Goal: Find specific page/section: Find specific page/section

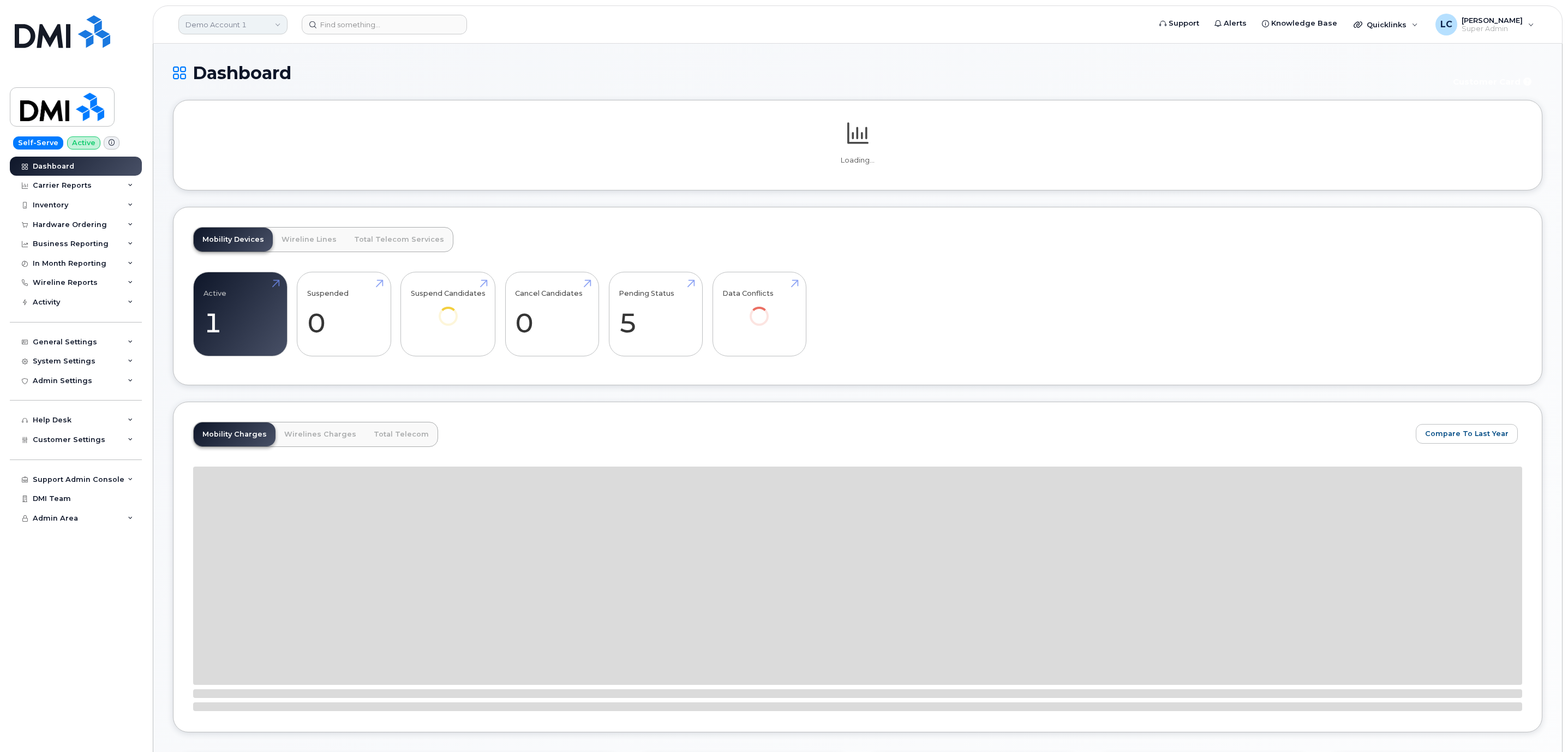
click at [237, 33] on link "Demo Account 1" at bounding box center [232, 24] width 109 height 20
click at [245, 47] on input at bounding box center [260, 52] width 143 height 20
click at [97, 439] on span "Customer Settings" at bounding box center [68, 439] width 73 height 8
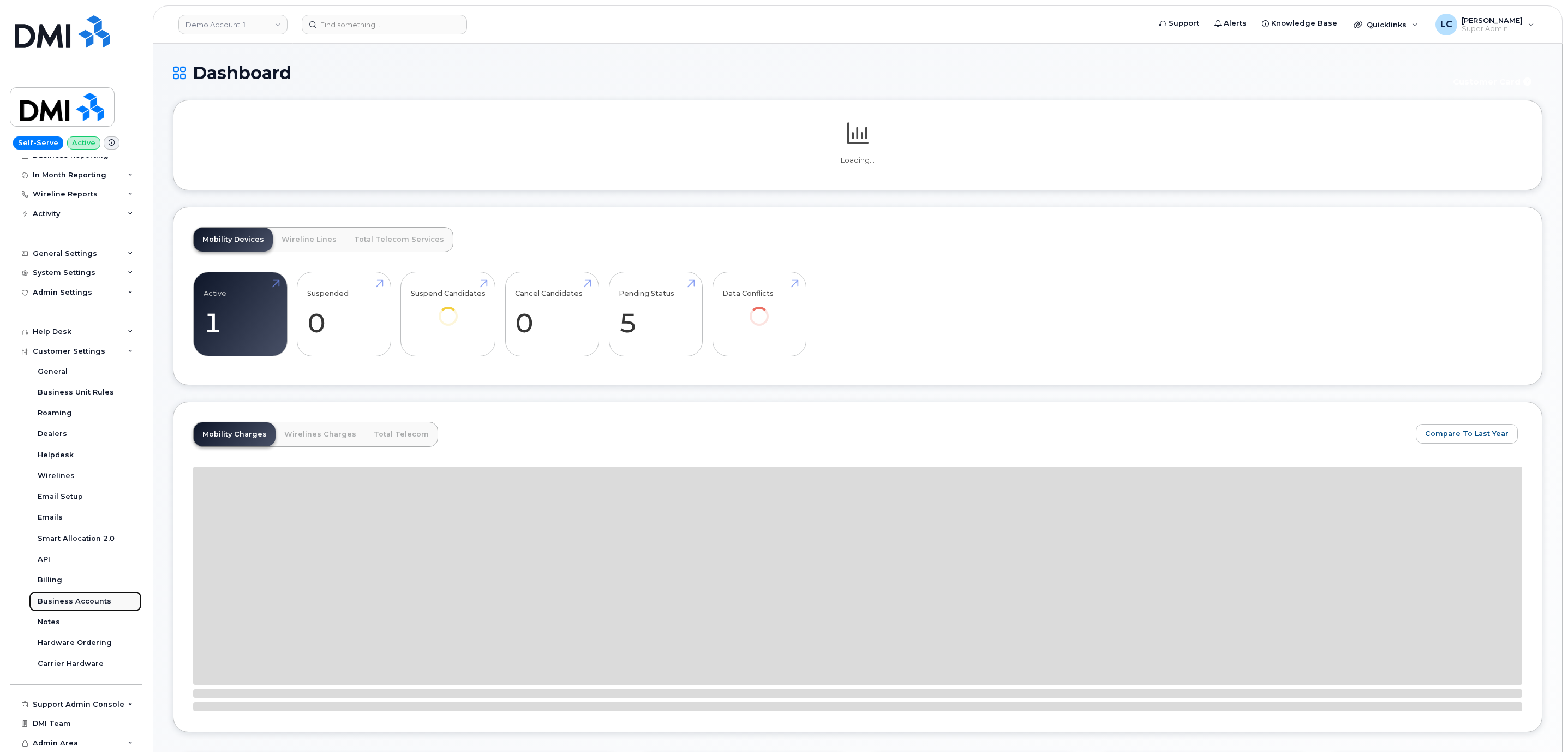
click at [95, 604] on div "Business Accounts" at bounding box center [75, 601] width 74 height 10
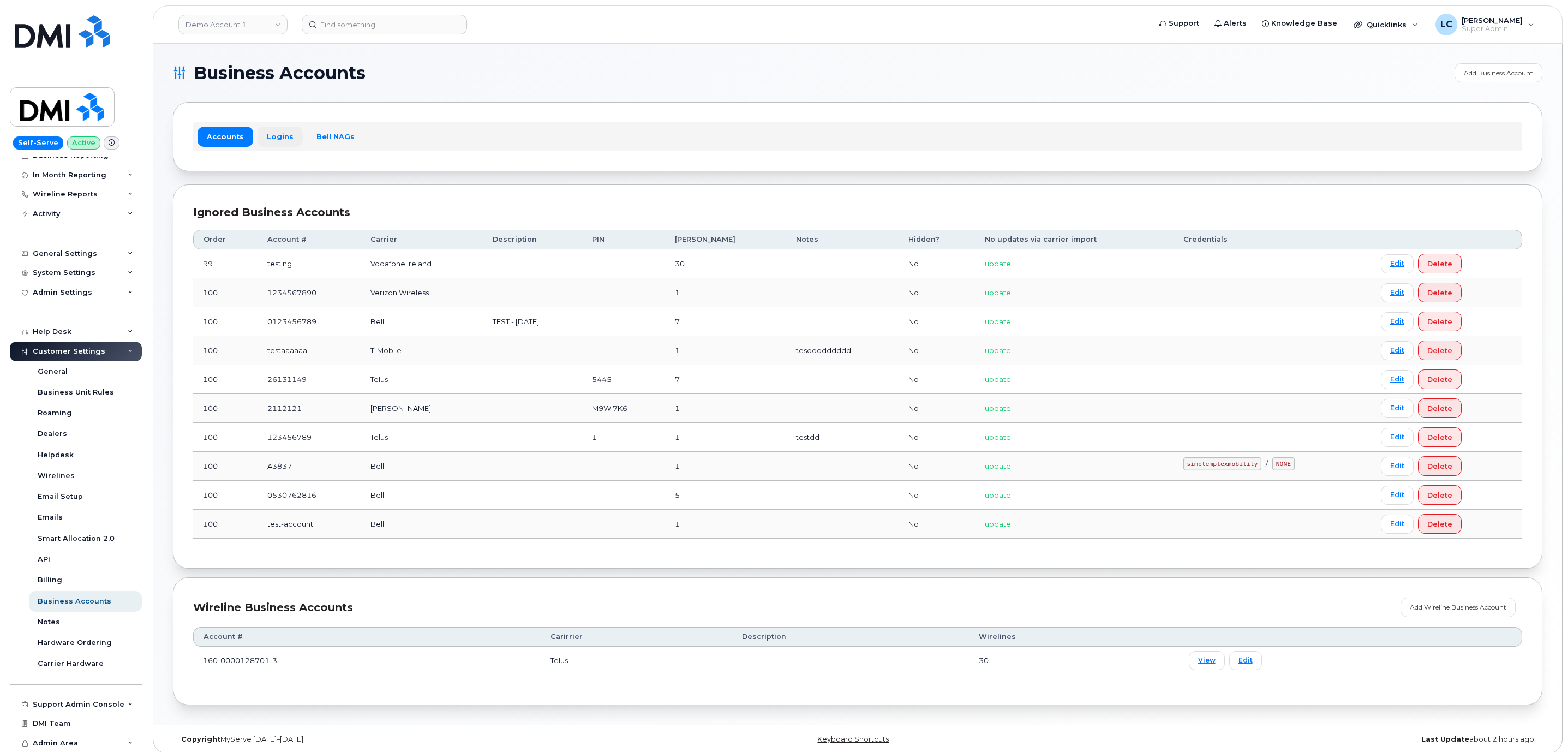
click at [285, 134] on link "Logins" at bounding box center [280, 137] width 45 height 20
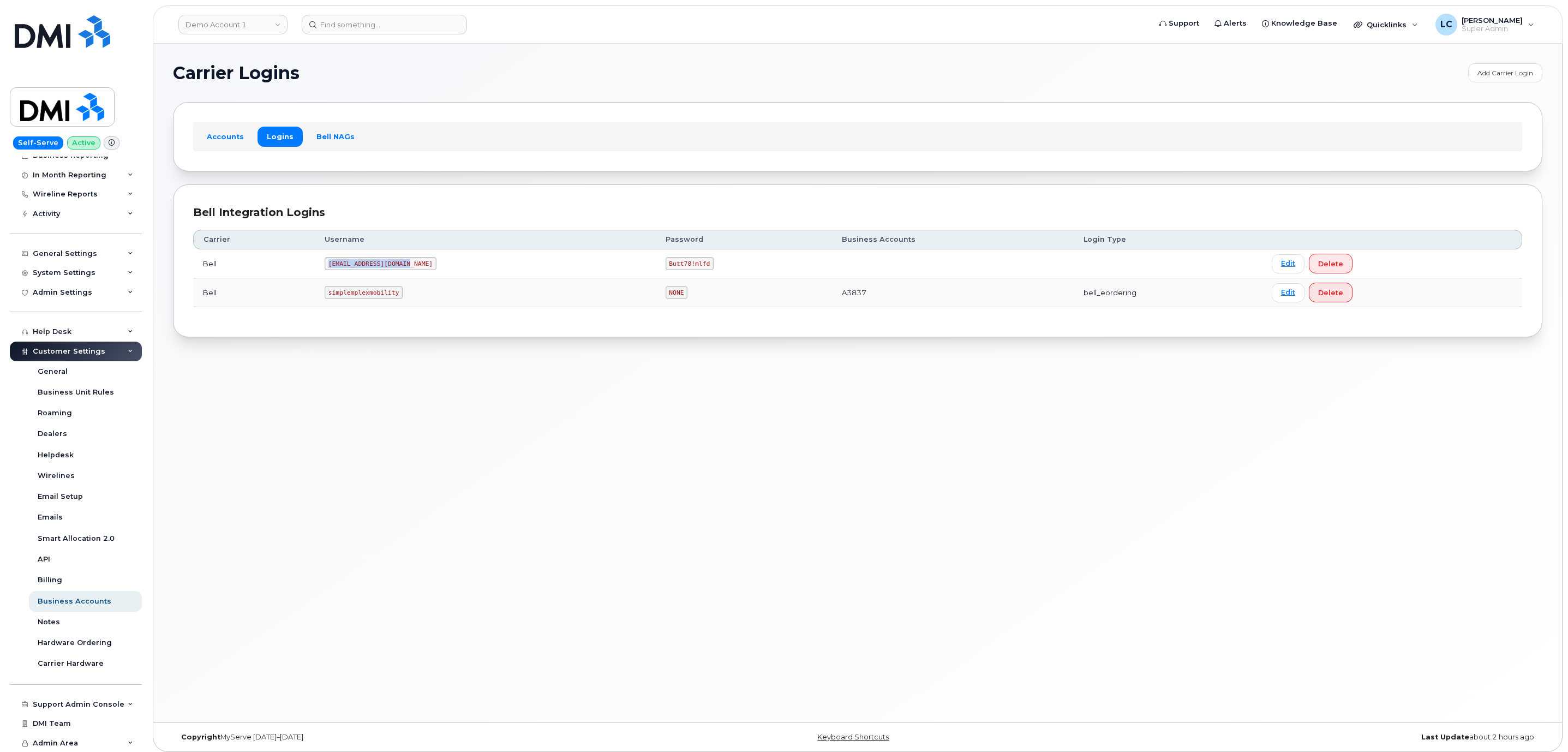
drag, startPoint x: 410, startPoint y: 264, endPoint x: 333, endPoint y: 262, distance: 77.0
click at [333, 262] on code "[EMAIL_ADDRESS][DOMAIN_NAME]" at bounding box center [380, 264] width 111 height 13
copy code "[EMAIL_ADDRESS][DOMAIN_NAME]"
drag, startPoint x: 622, startPoint y: 265, endPoint x: 662, endPoint y: 270, distance: 40.3
click at [665, 270] on code "Butt78!mlfd" at bounding box center [690, 264] width 49 height 13
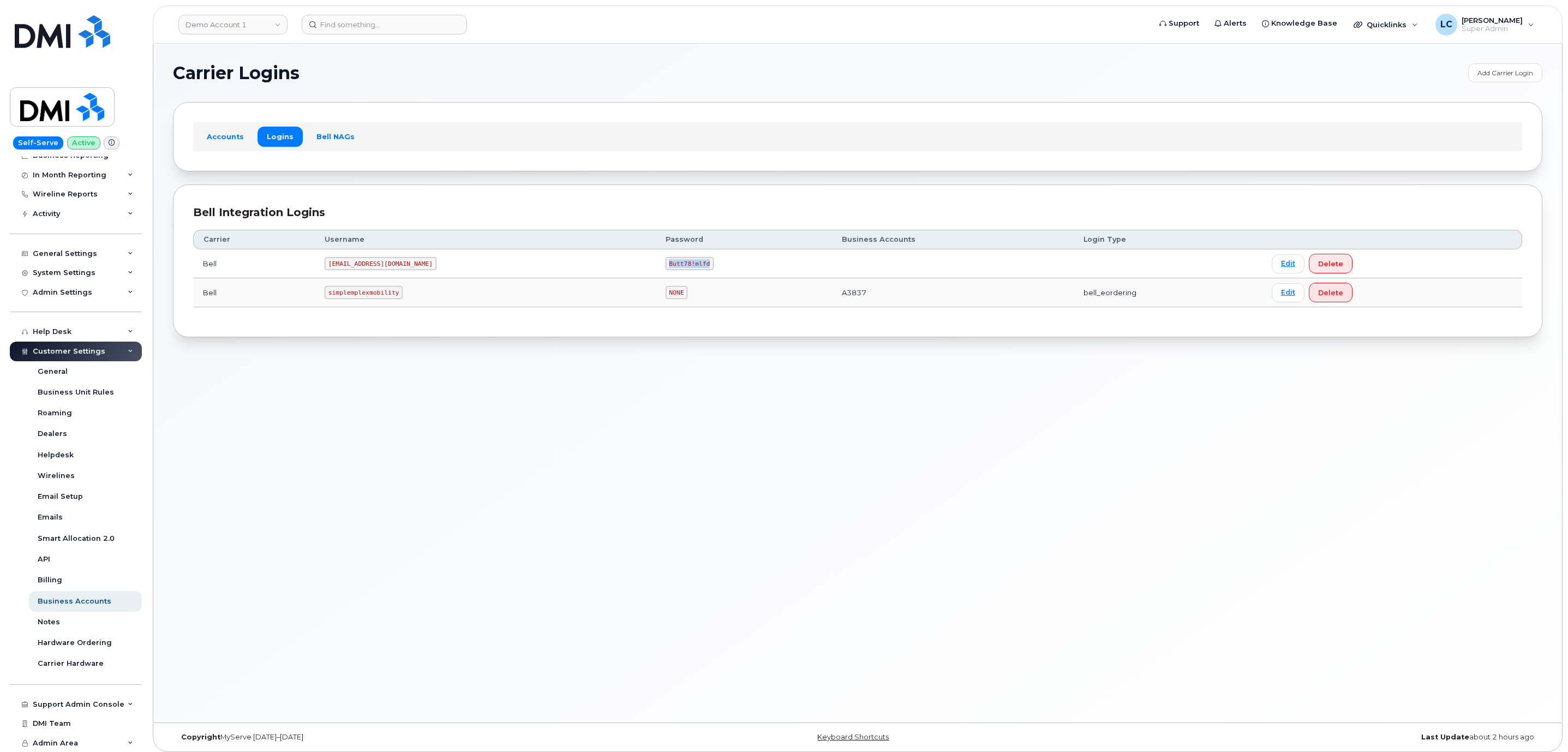
copy code "Butt78!mlfd"
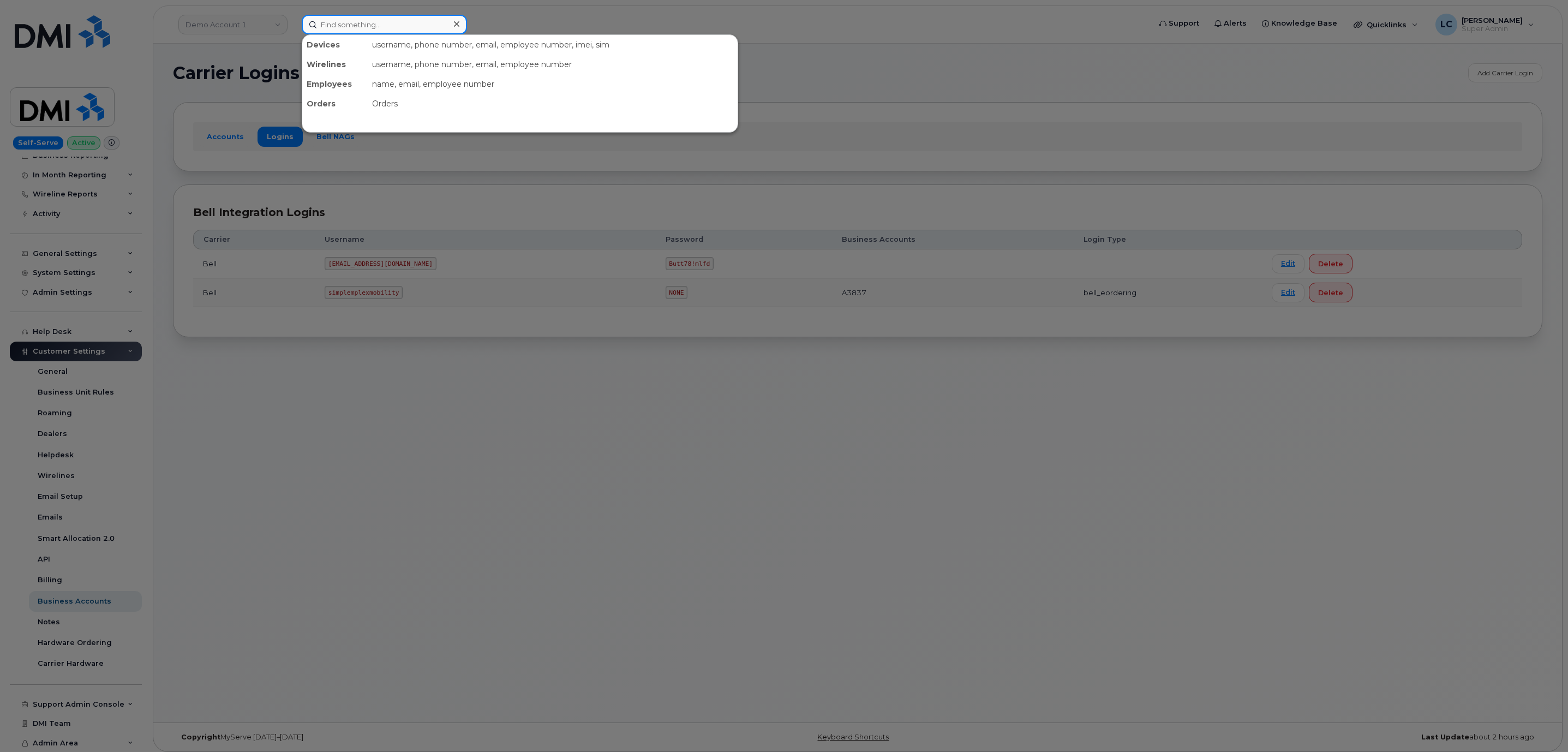
click at [377, 25] on input at bounding box center [385, 24] width 165 height 20
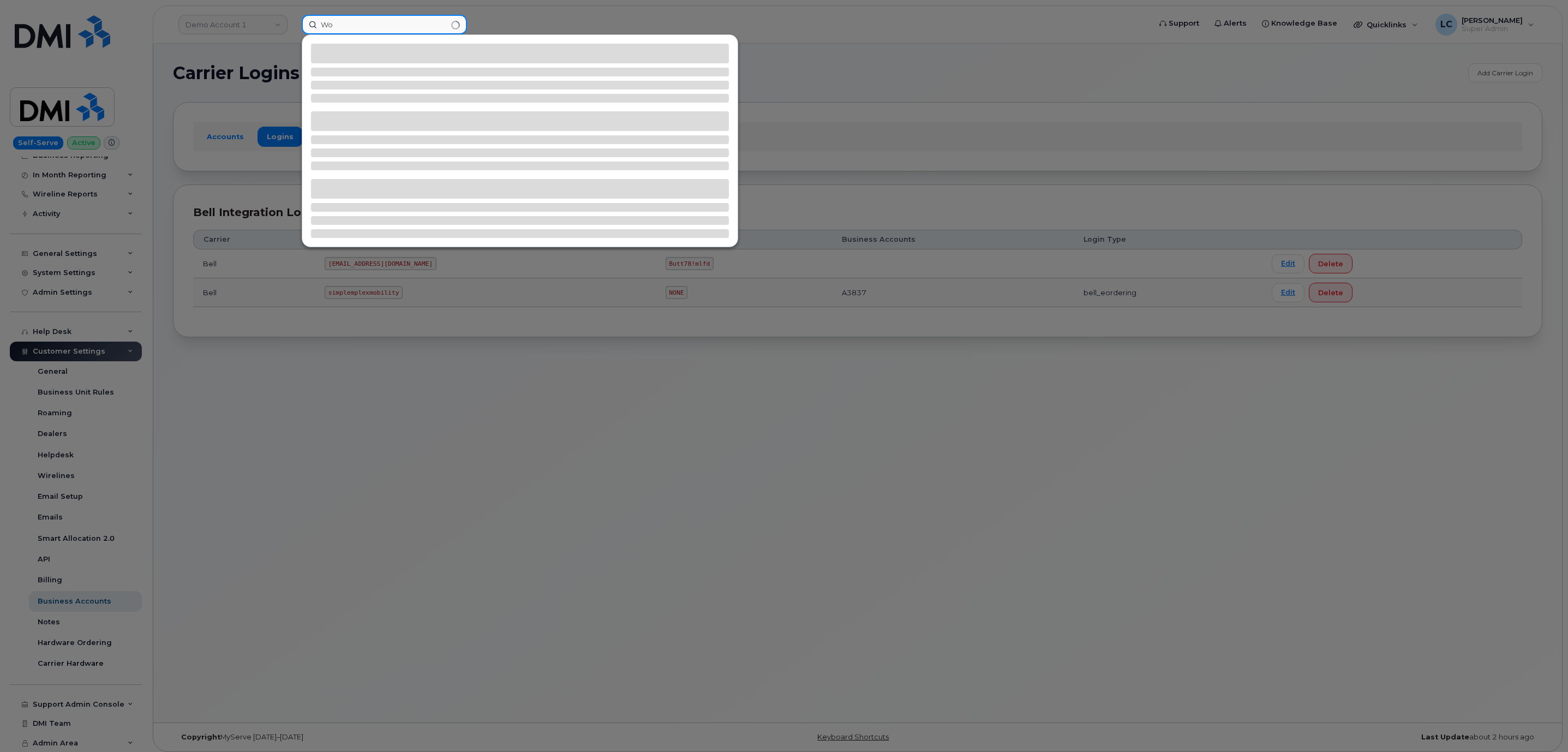
type input "W"
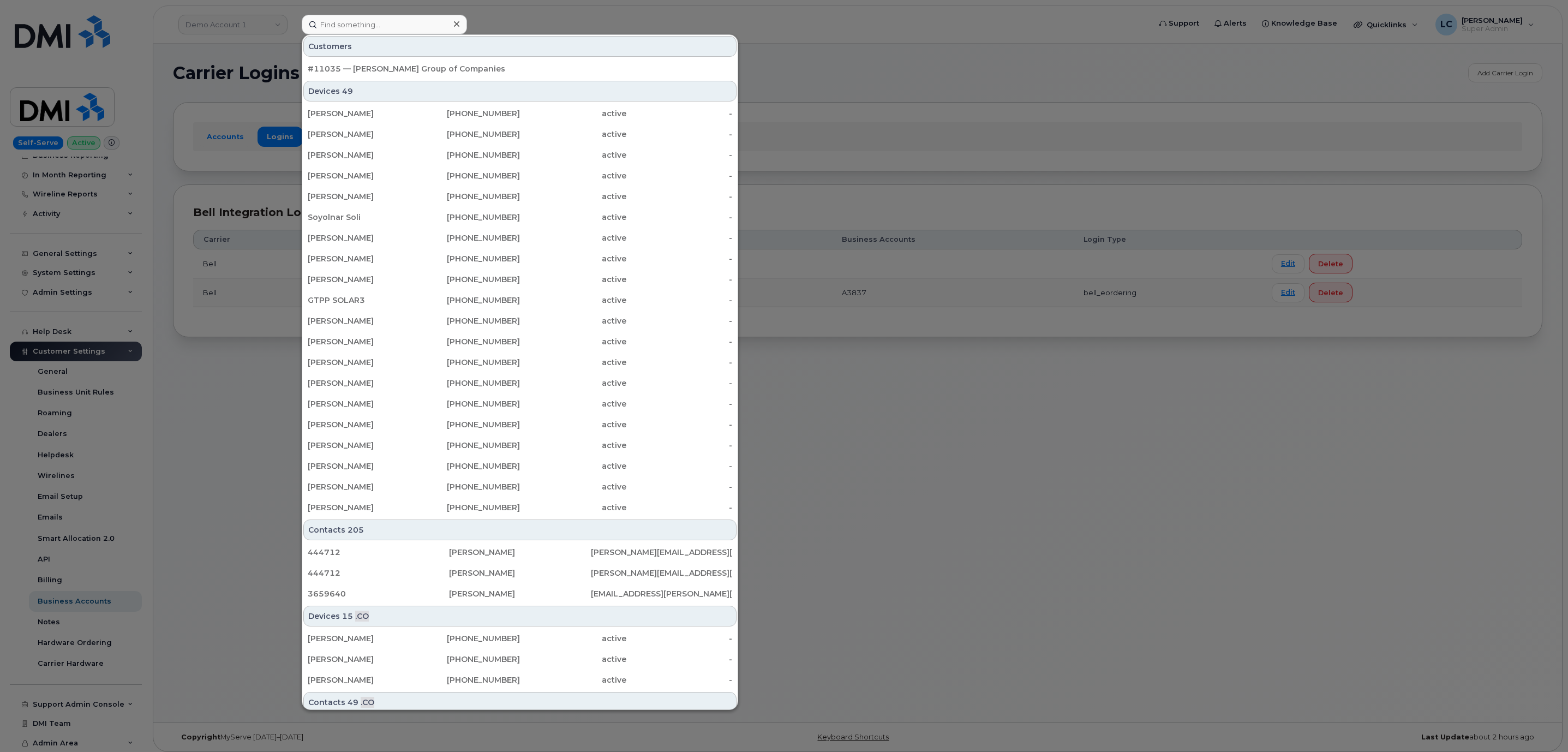
click at [259, 29] on div at bounding box center [784, 376] width 1568 height 752
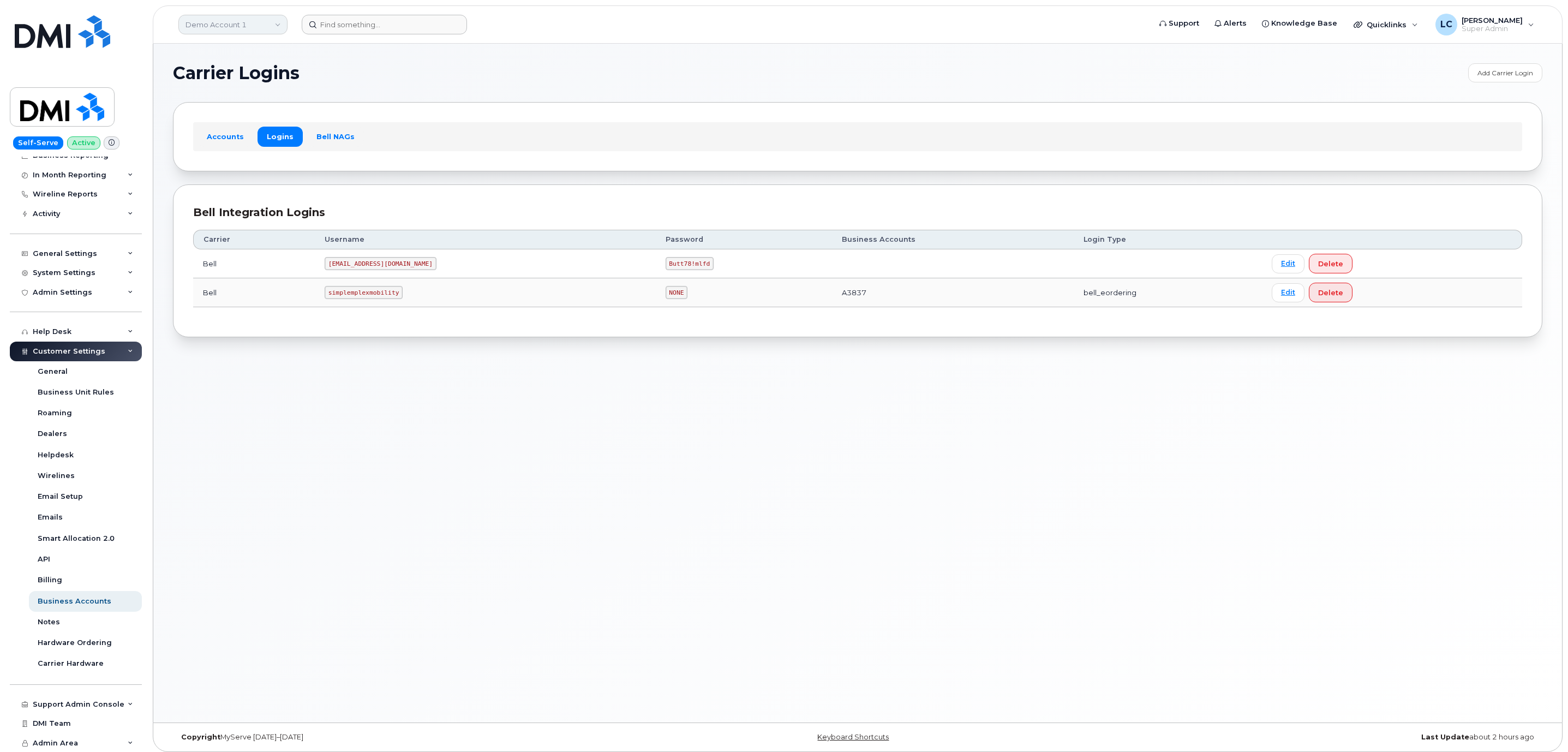
click at [272, 23] on link "Demo Account 1" at bounding box center [232, 24] width 109 height 20
click at [263, 58] on input at bounding box center [260, 52] width 143 height 20
click at [263, 59] on input at bounding box center [260, 52] width 143 height 20
type input "[PERSON_NAME]"
click at [277, 95] on link "[PERSON_NAME] Group of Companies" at bounding box center [260, 103] width 160 height 22
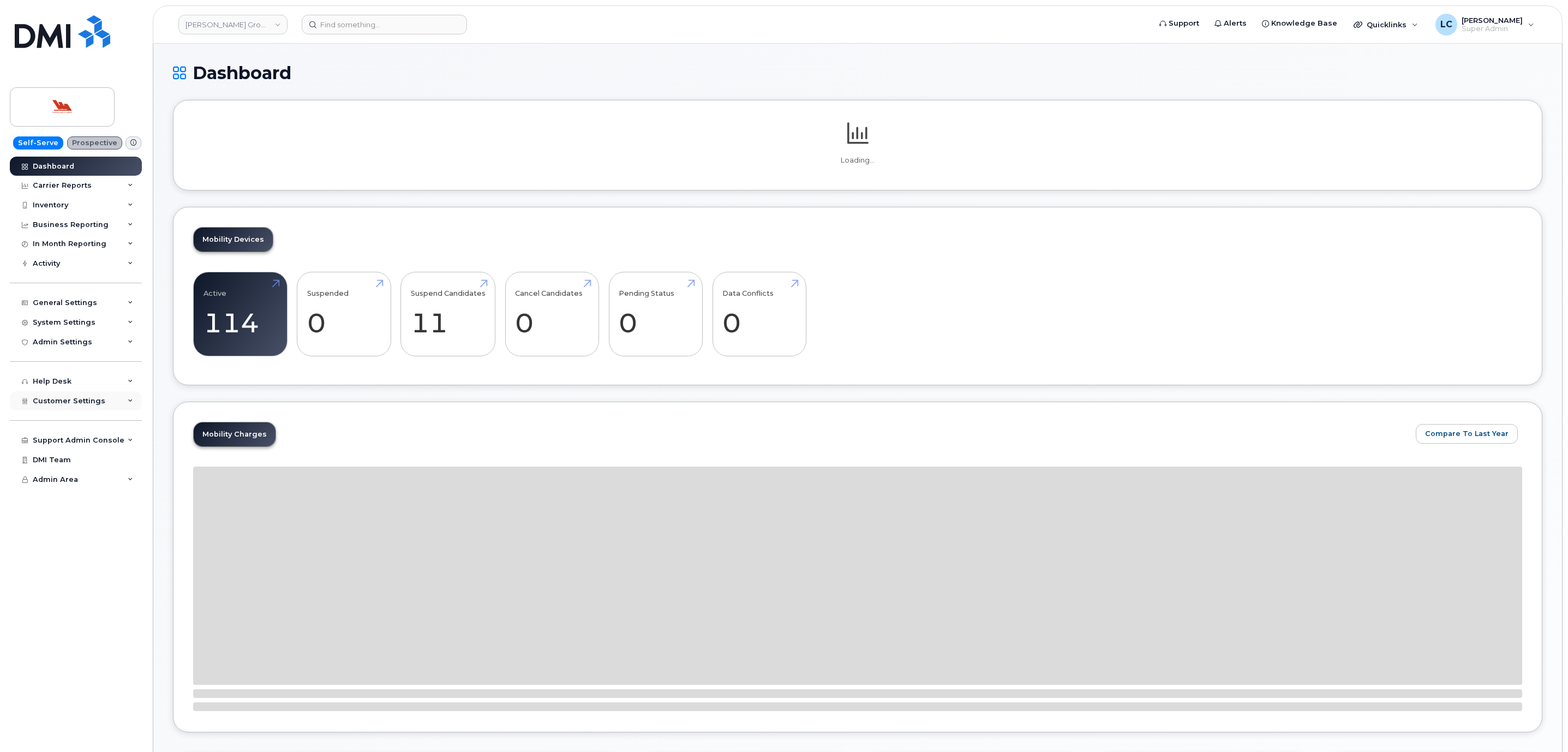
click at [89, 393] on div "Customer Settings" at bounding box center [76, 401] width 132 height 20
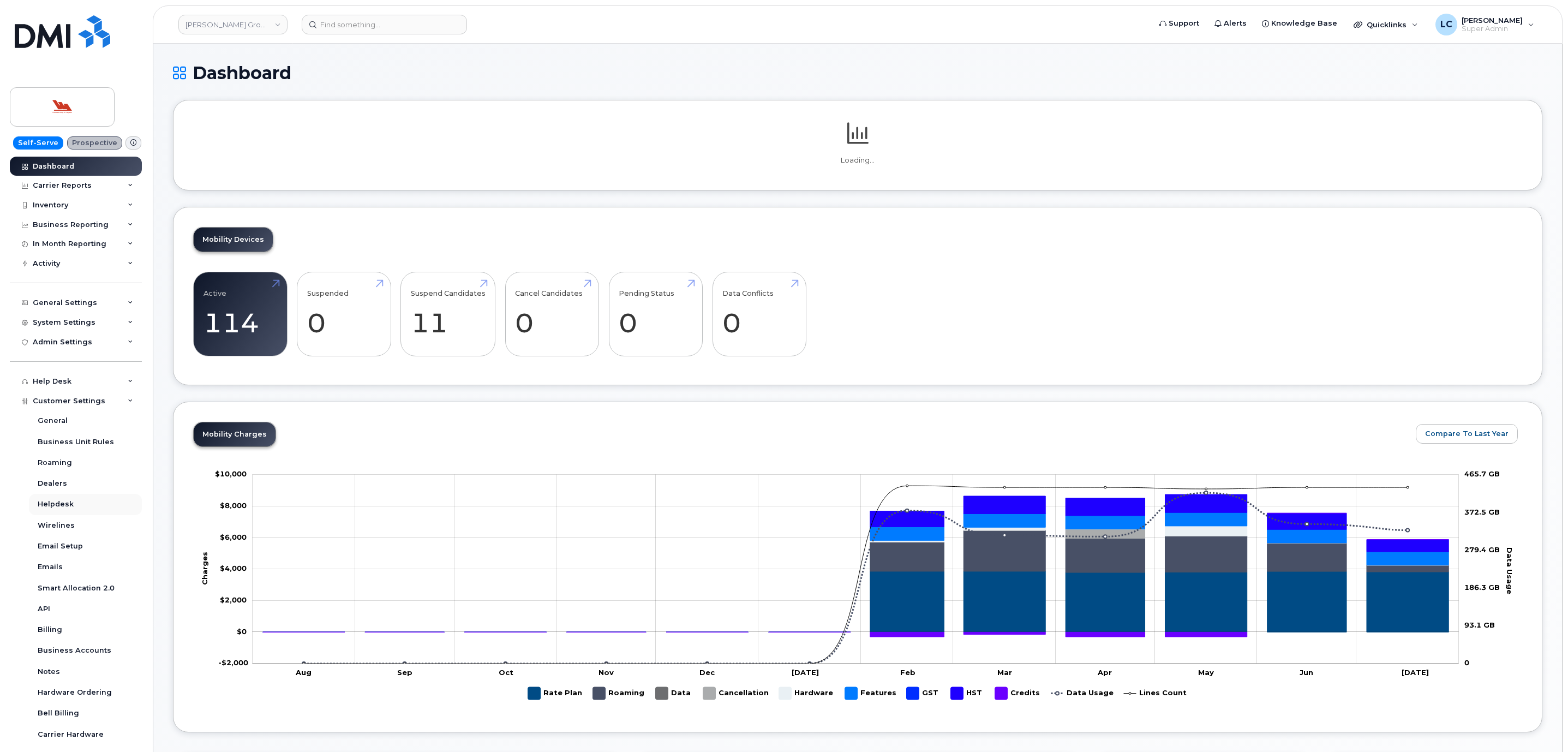
scroll to position [70, 0]
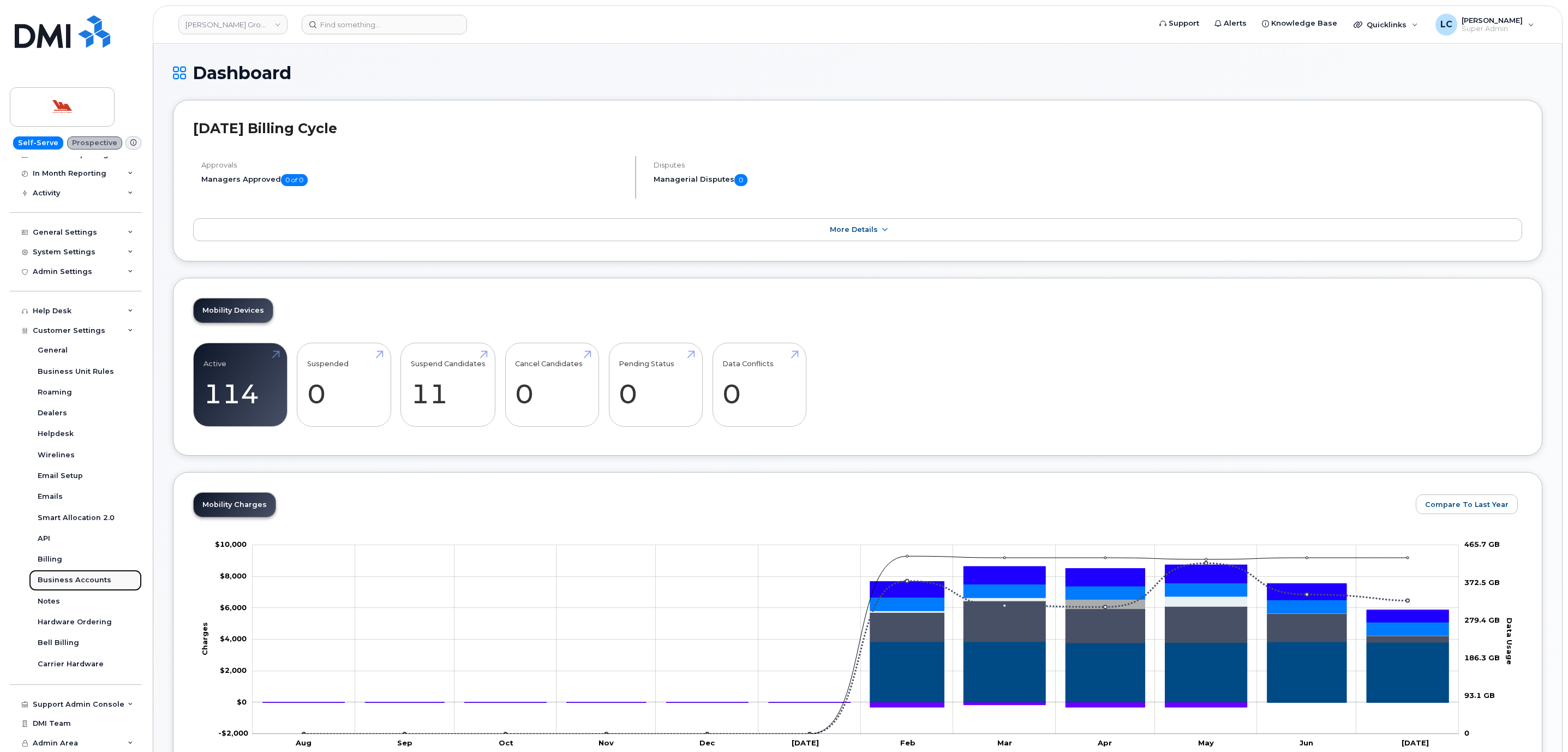
click at [87, 578] on div "Business Accounts" at bounding box center [75, 580] width 74 height 10
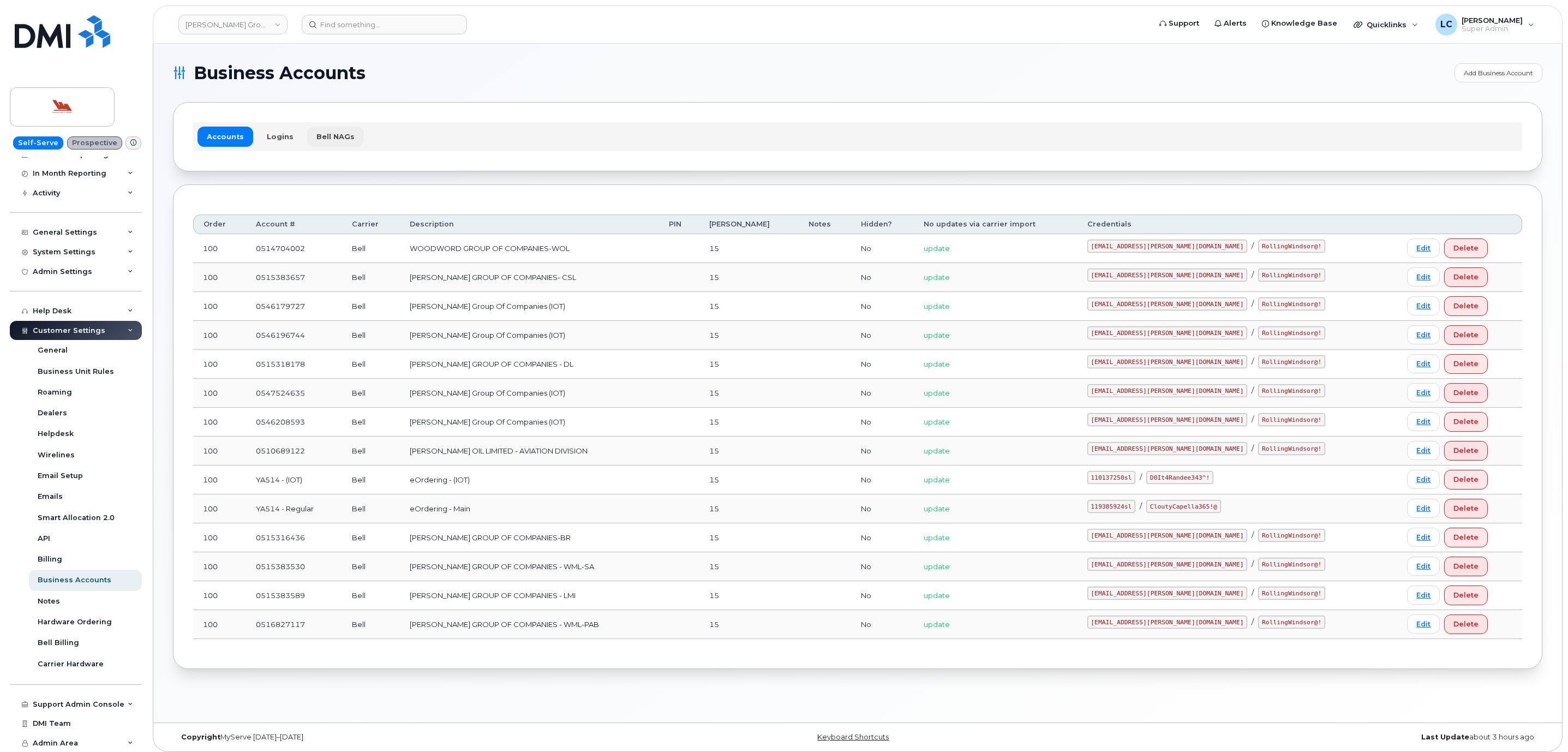
click at [345, 139] on link "Bell NAGs" at bounding box center [335, 137] width 57 height 20
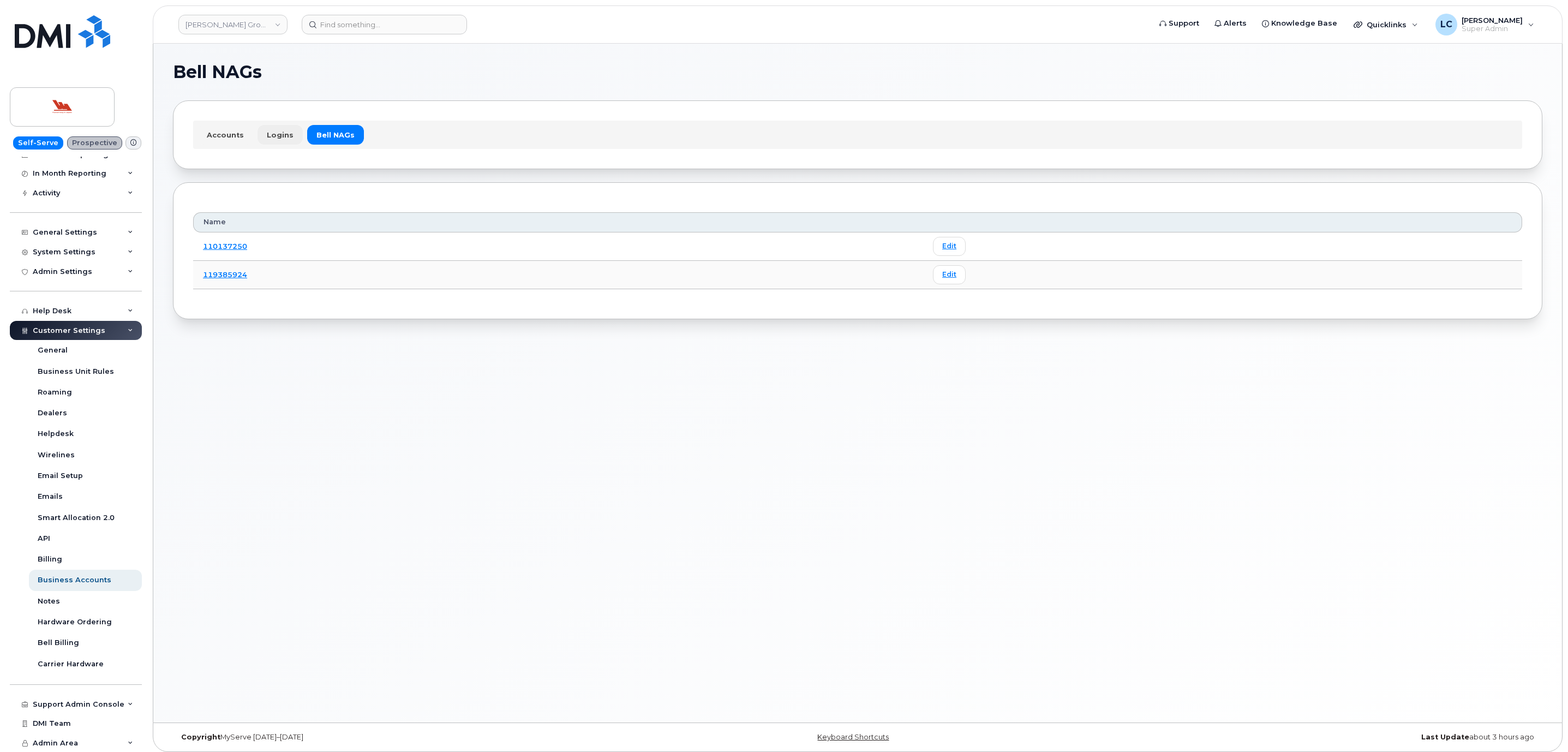
click at [275, 131] on link "Logins" at bounding box center [280, 135] width 45 height 20
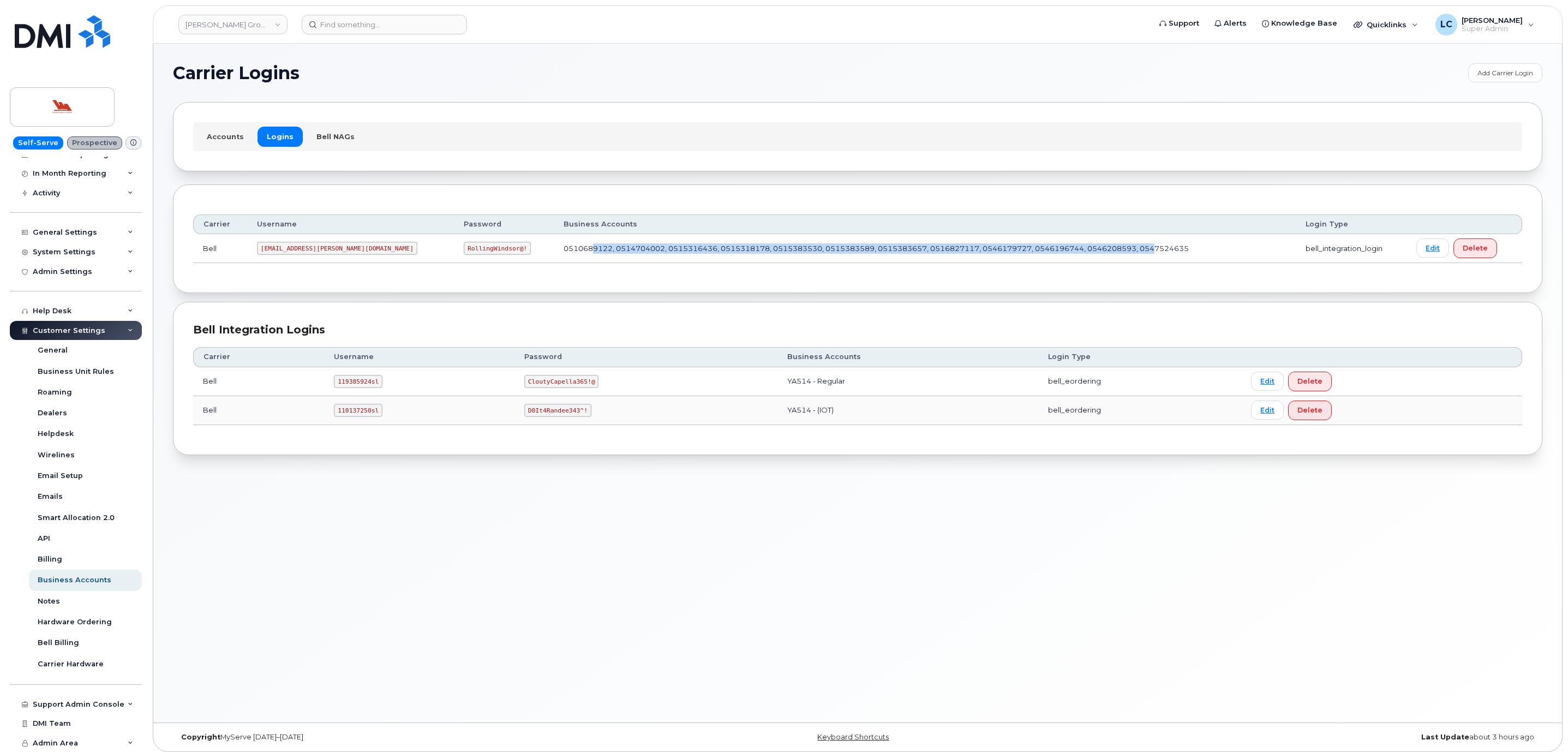
drag, startPoint x: 530, startPoint y: 252, endPoint x: 1080, endPoint y: 253, distance: 550.0
click at [1080, 253] on td "0510689122, 0514704002, 0515316436, 0515318178, 0515383530, 0515383589, 0515383…" at bounding box center [924, 248] width 742 height 29
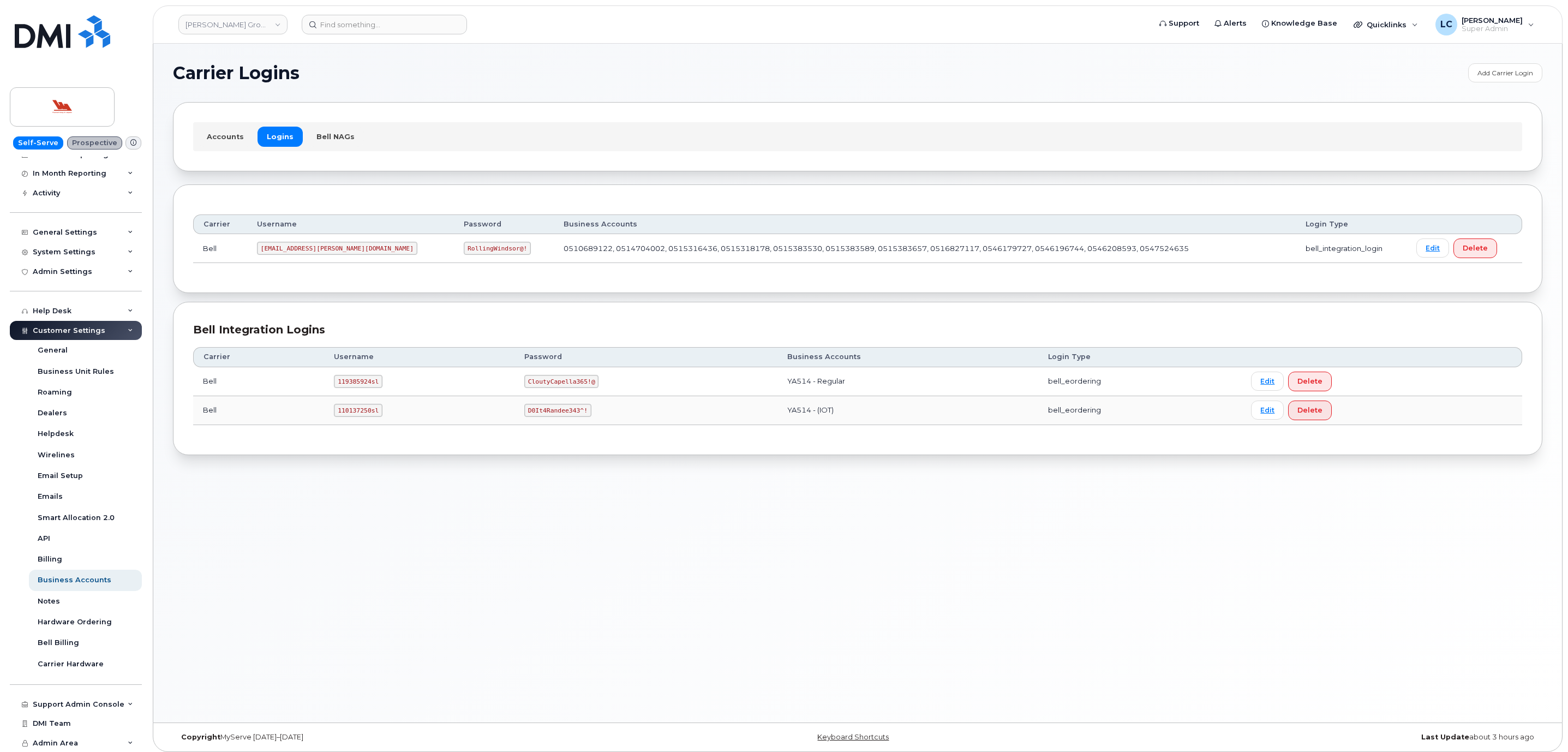
click at [640, 177] on section "Carrier Logins Add Carrier Login Accounts Logins Bell NAGs Carrier Username Pas…" at bounding box center [857, 259] width 1369 height 392
click at [644, 102] on section "Carrier Logins Add Carrier Login Accounts Logins Bell NAGs Carrier Username Pas…" at bounding box center [857, 259] width 1369 height 392
